Goal: Browse casually

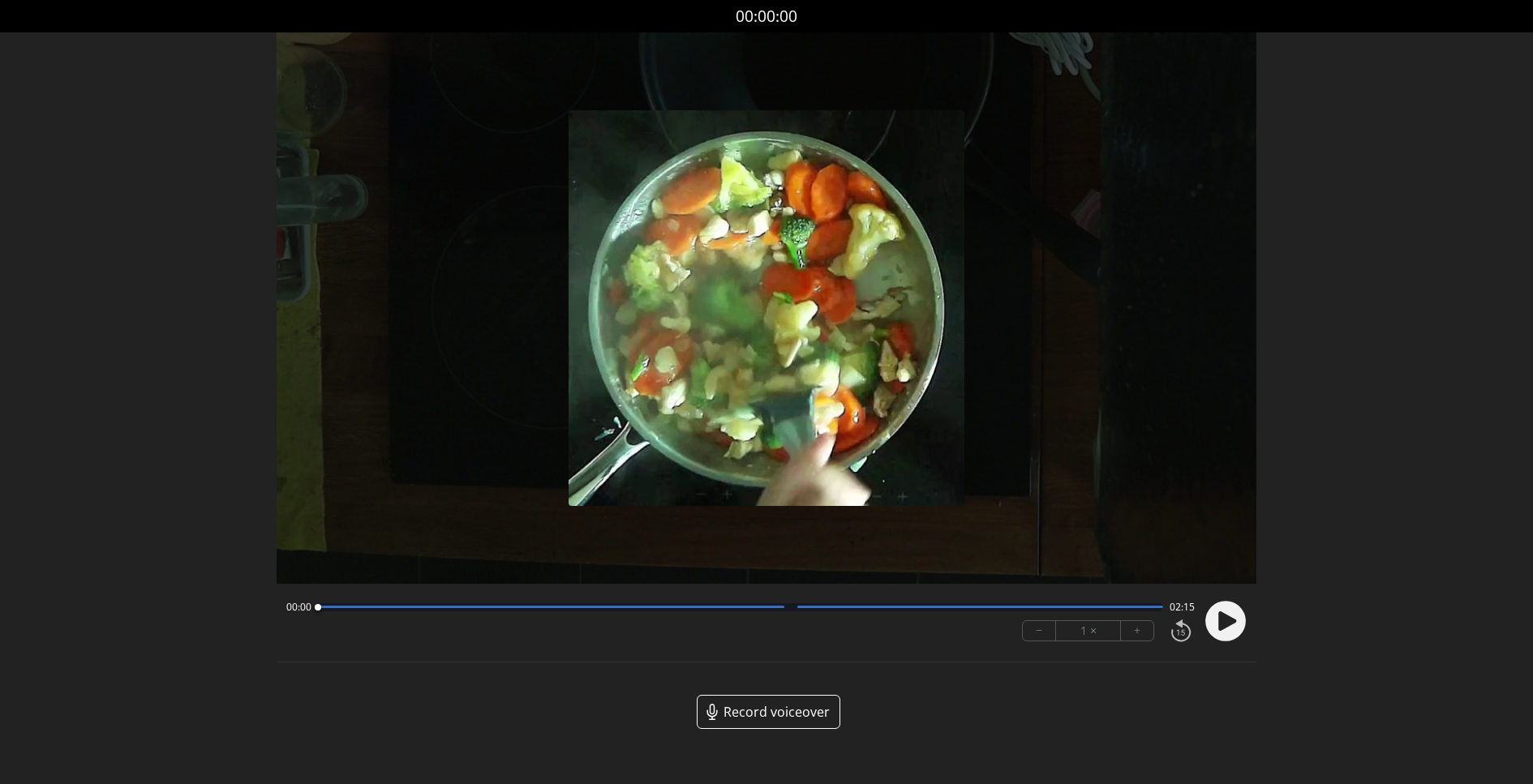
click at [1215, 622] on circle at bounding box center [1226, 621] width 41 height 41
click at [1235, 614] on circle at bounding box center [1226, 621] width 41 height 41
click at [456, 607] on div at bounding box center [551, 607] width 467 height 3
click at [600, 603] on div at bounding box center [740, 607] width 845 height 8
